Goal: Check status: Check status

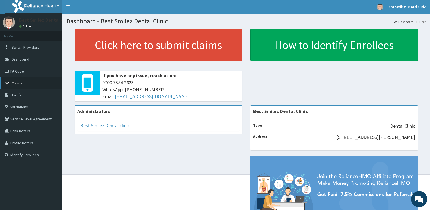
click at [17, 83] on span "Claims" at bounding box center [17, 83] width 11 height 5
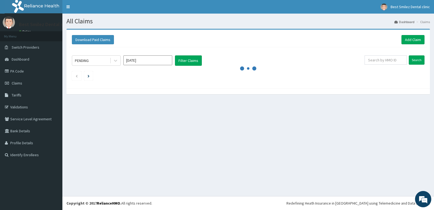
click at [78, 189] on div "All Claims Dashboard Claims Download Paid Claims Add Claim × Note you can only …" at bounding box center [248, 105] width 372 height 182
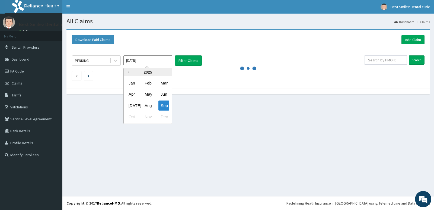
click at [132, 61] on input "[DATE]" at bounding box center [147, 60] width 49 height 10
click at [150, 109] on div "Aug" at bounding box center [147, 105] width 11 height 10
type input "[DATE]"
click at [126, 59] on input "[DATE]" at bounding box center [147, 60] width 49 height 10
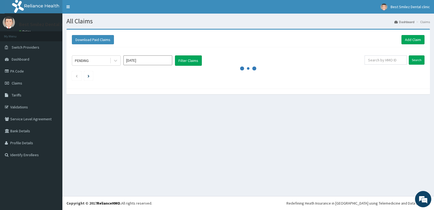
click at [320, 77] on ul at bounding box center [248, 75] width 353 height 9
click at [193, 60] on button "Filter Claims" at bounding box center [188, 60] width 27 height 10
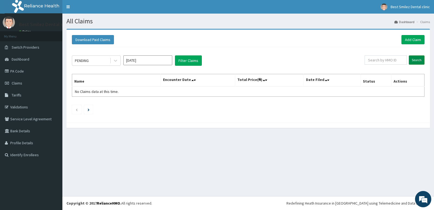
click at [416, 61] on input "Search" at bounding box center [417, 59] width 16 height 9
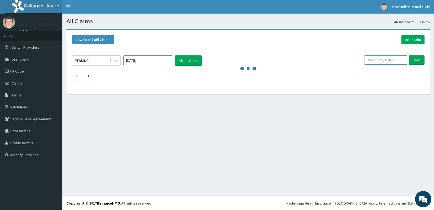
click at [382, 60] on input "text" at bounding box center [386, 59] width 43 height 9
